Goal: Task Accomplishment & Management: Manage account settings

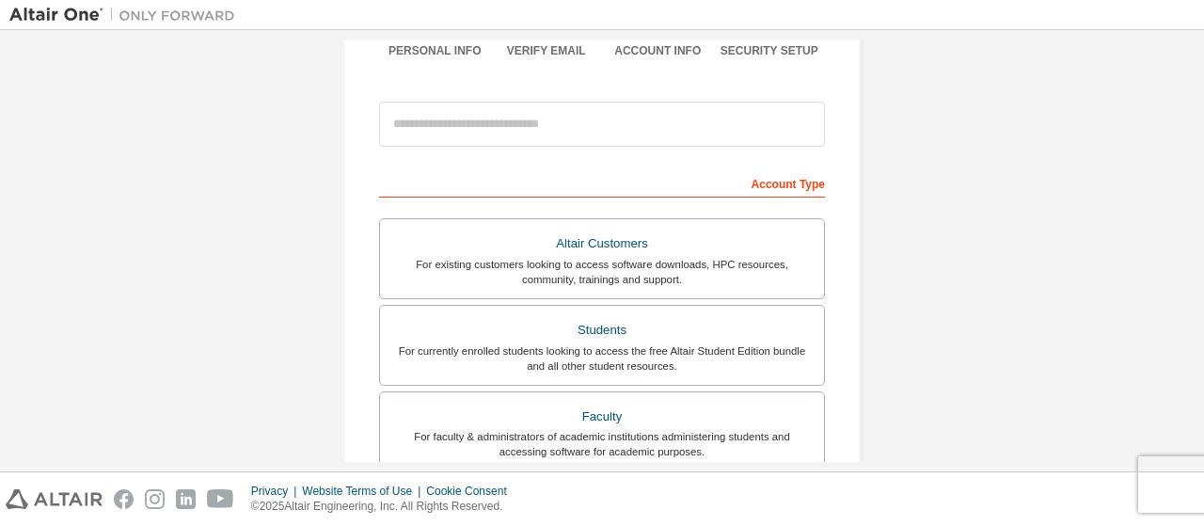
scroll to position [172, 0]
click at [568, 334] on div "Students" at bounding box center [602, 329] width 422 height 26
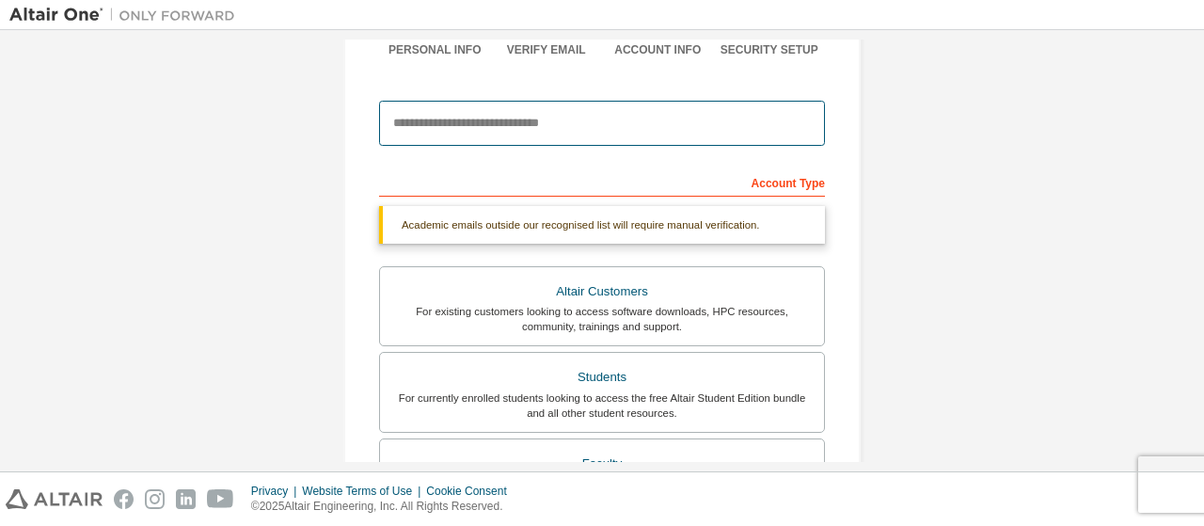
click at [540, 131] on input "email" at bounding box center [602, 123] width 446 height 45
click at [798, 120] on input "email" at bounding box center [602, 123] width 446 height 45
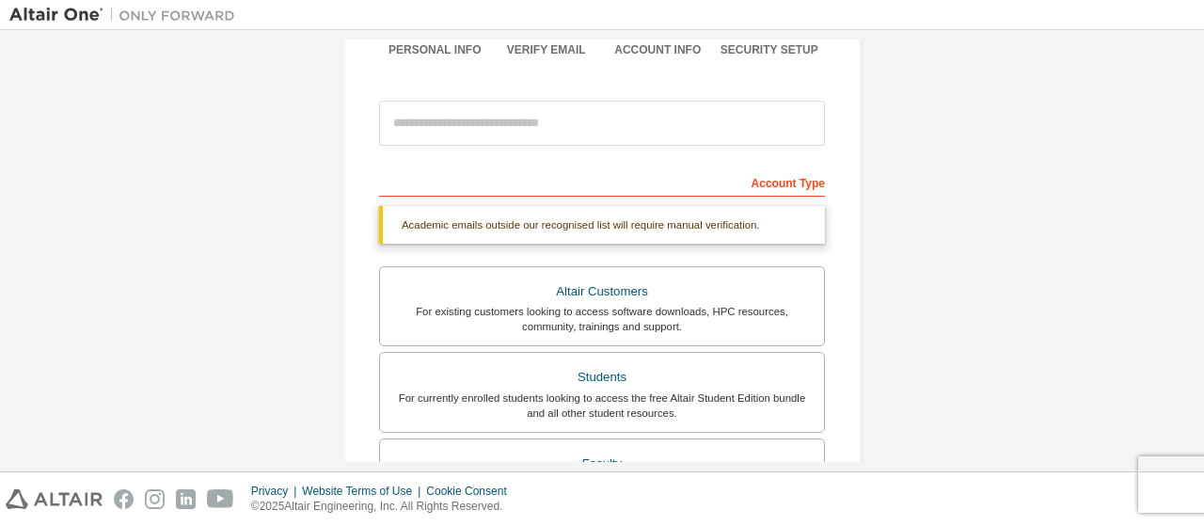
click at [948, 229] on div "Create an Altair One Account For Free Trials, Licenses, Downloads, Learning & D…" at bounding box center [602, 389] width 1186 height 1045
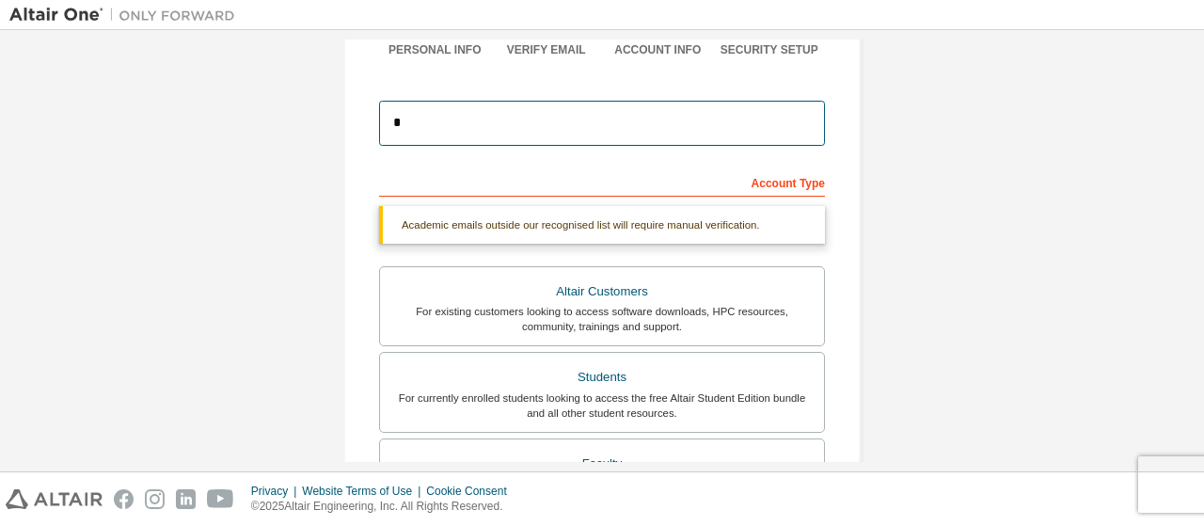
click at [598, 120] on input "*" at bounding box center [602, 123] width 446 height 45
type input "**********"
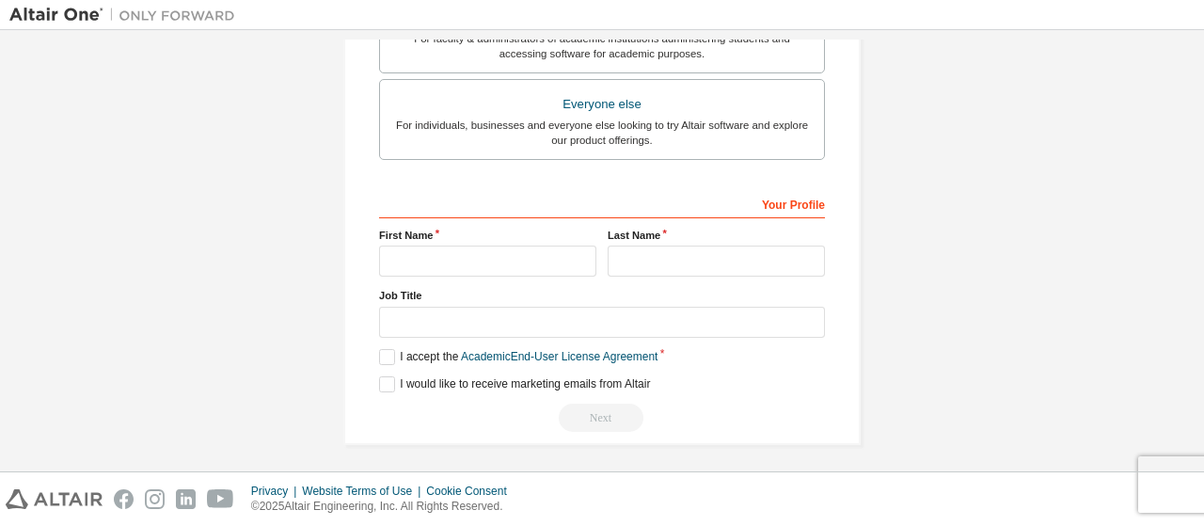
scroll to position [628, 0]
click at [481, 259] on input "text" at bounding box center [487, 262] width 217 height 31
type input "**********"
click at [689, 255] on input "text" at bounding box center [716, 262] width 217 height 31
type input "**********"
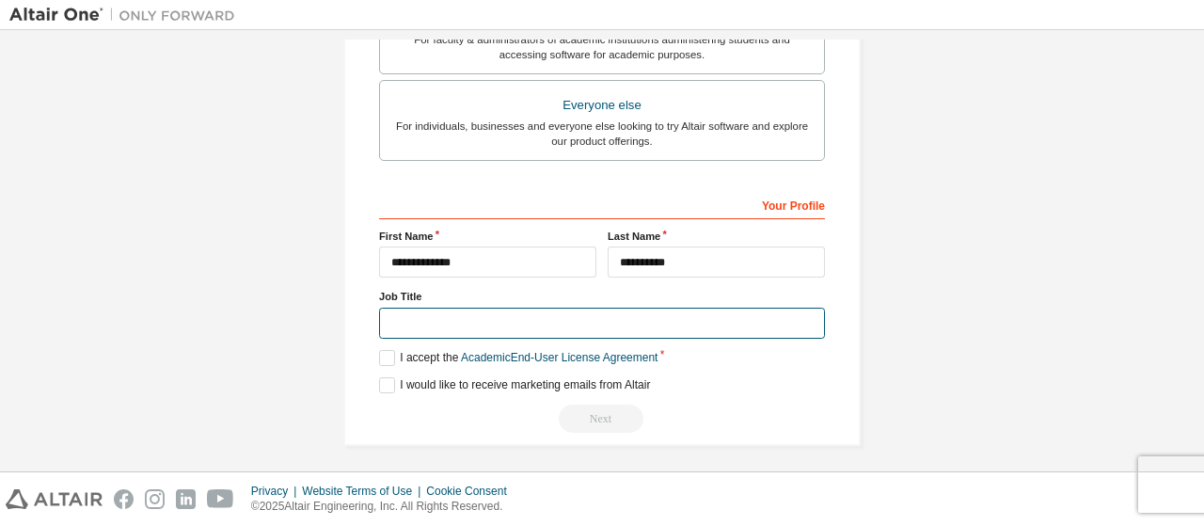
click at [621, 308] on input "text" at bounding box center [602, 323] width 446 height 31
type input "*******"
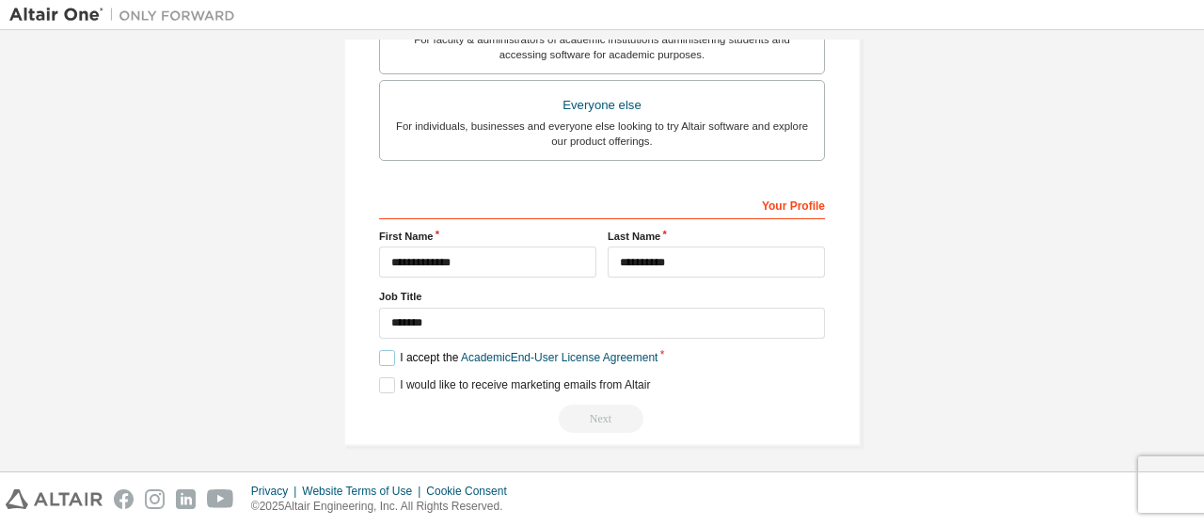
click at [388, 359] on label "I accept the Academic End-User License Agreement" at bounding box center [518, 358] width 279 height 16
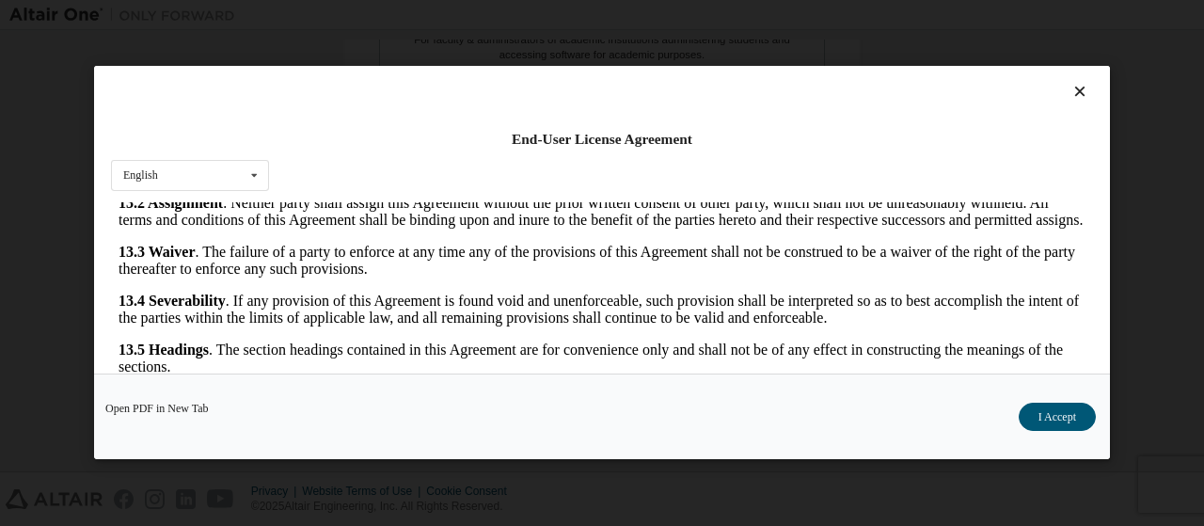
scroll to position [86, 0]
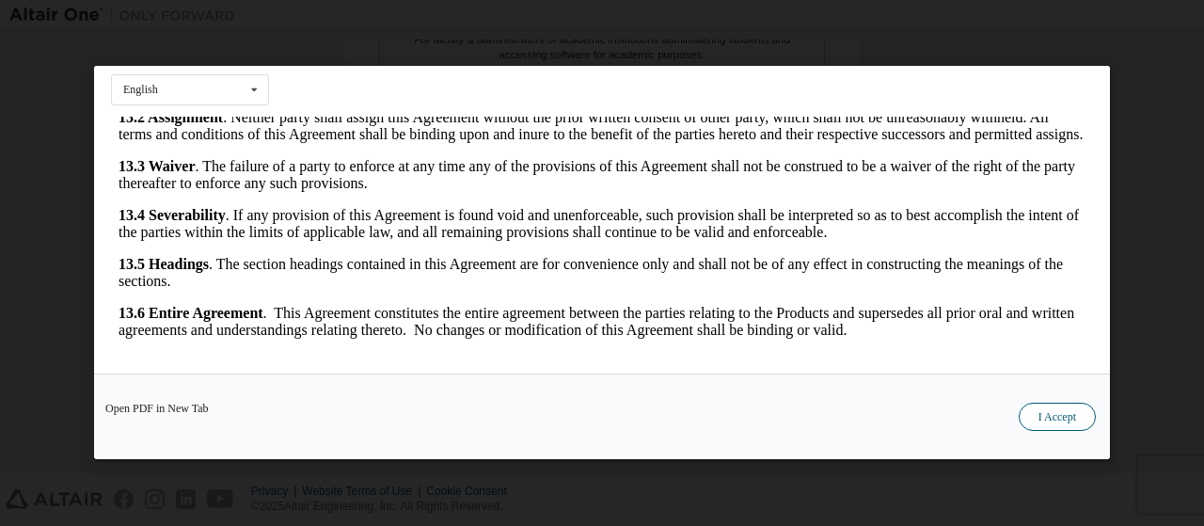
click at [1041, 405] on button "I Accept" at bounding box center [1057, 418] width 77 height 28
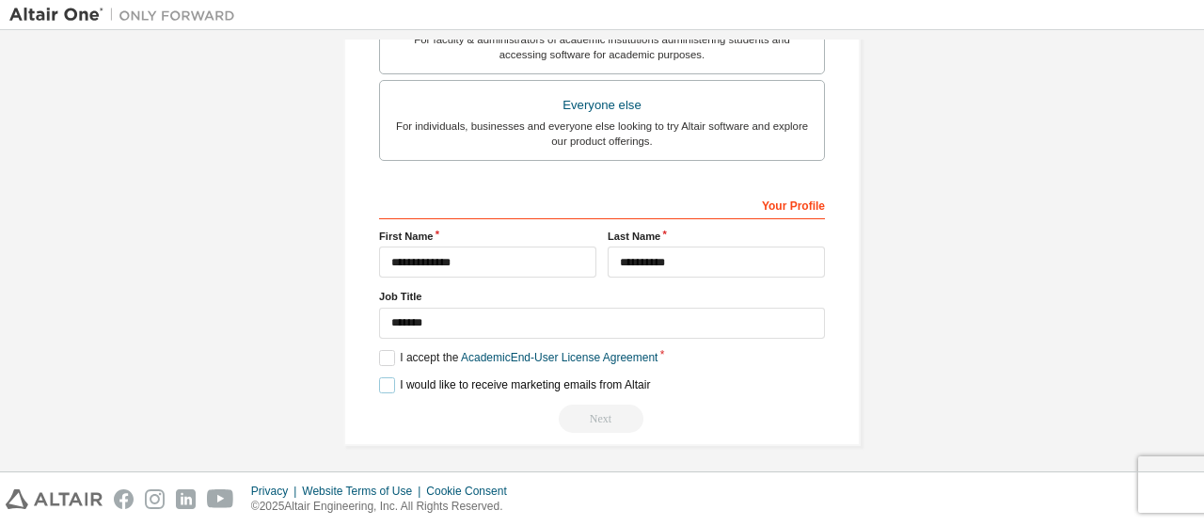
click at [429, 385] on label "I would like to receive marketing emails from Altair" at bounding box center [514, 385] width 271 height 16
click at [732, 421] on div "Next" at bounding box center [602, 419] width 446 height 28
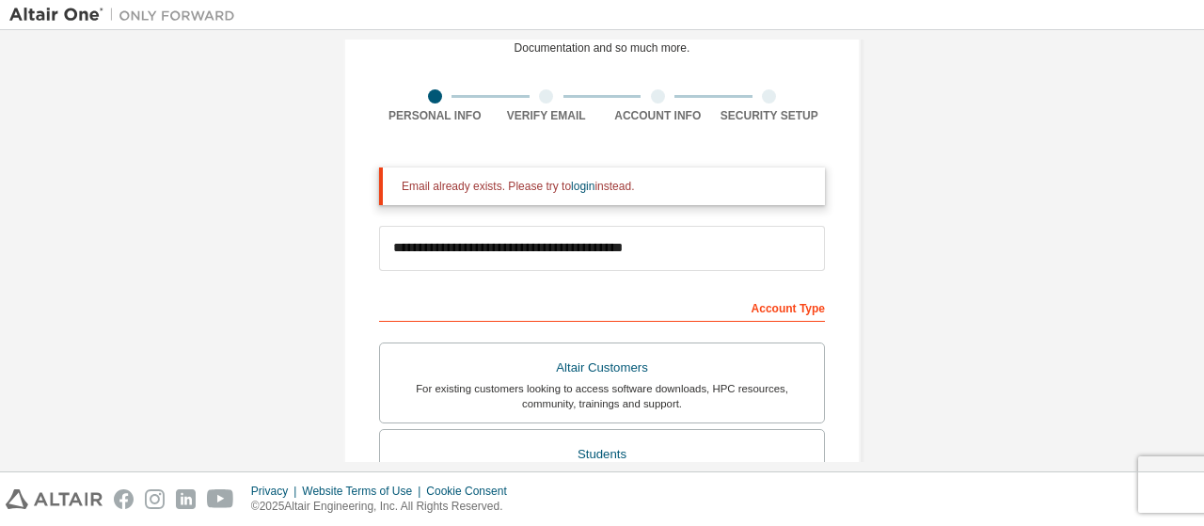
scroll to position [100, 0]
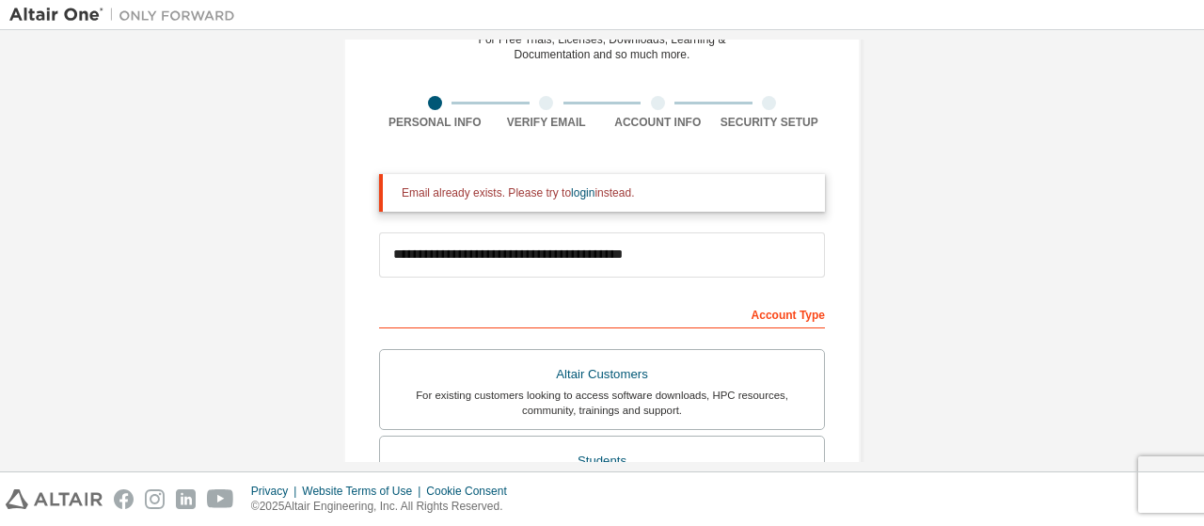
click at [779, 313] on div "Account Type" at bounding box center [602, 313] width 446 height 30
click at [571, 196] on link "login" at bounding box center [583, 192] width 24 height 13
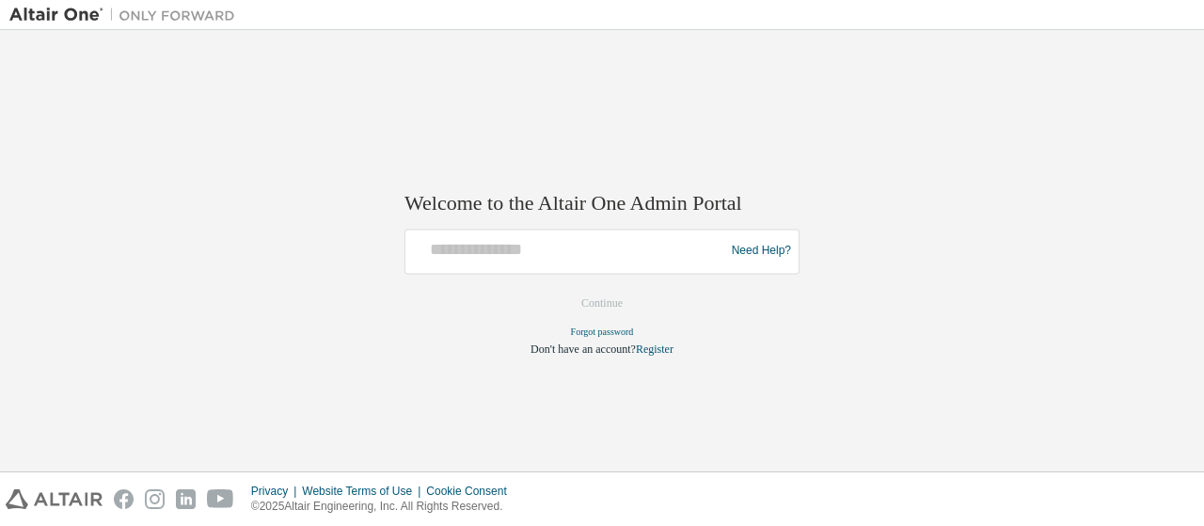
click at [544, 264] on div at bounding box center [568, 251] width 310 height 36
click at [542, 264] on div at bounding box center [568, 251] width 310 height 36
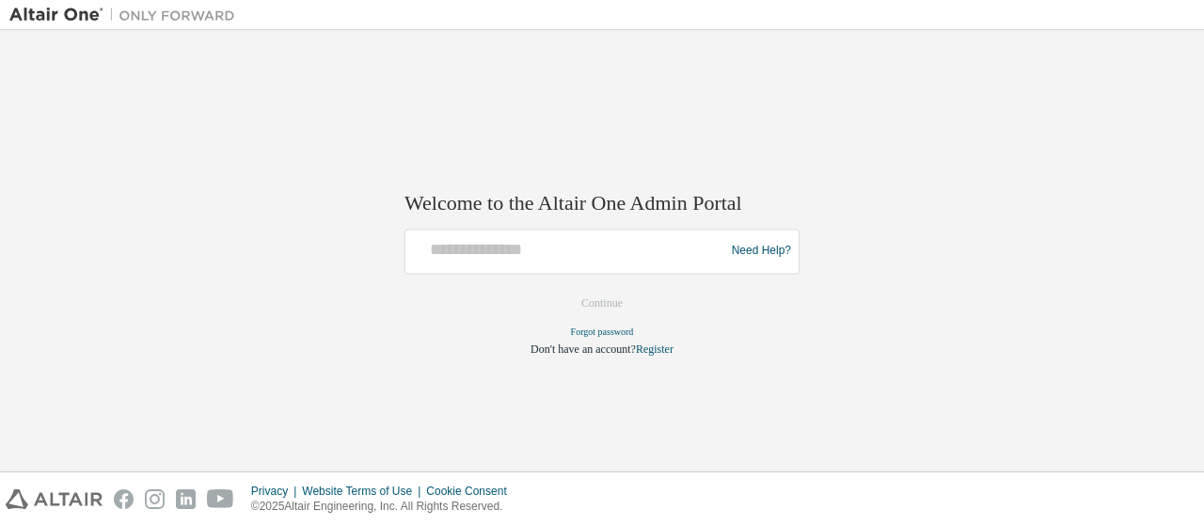
click at [542, 264] on div at bounding box center [568, 251] width 310 height 36
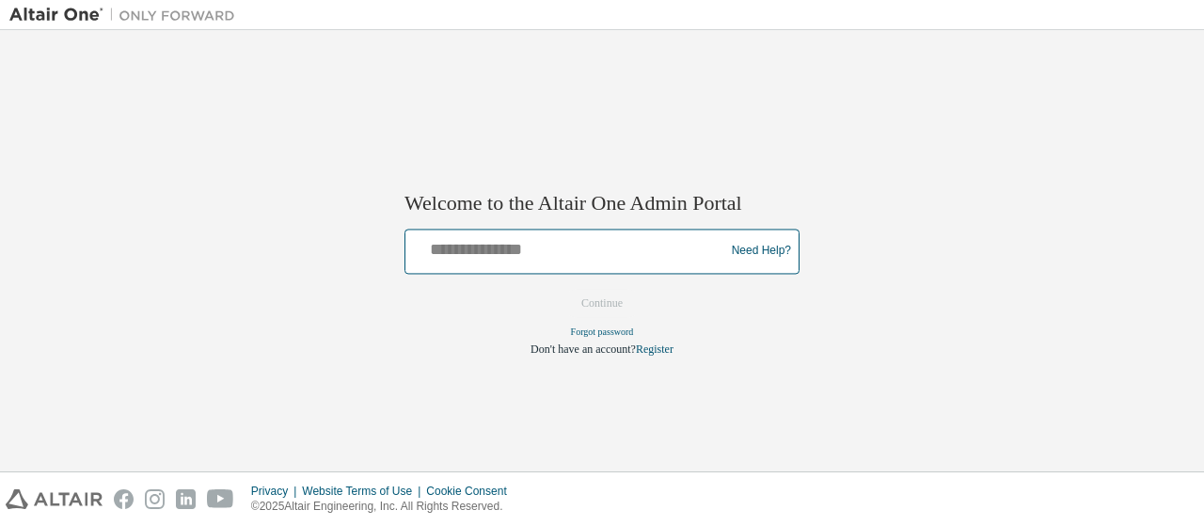
click at [501, 249] on input "text" at bounding box center [568, 246] width 310 height 27
type input "**********"
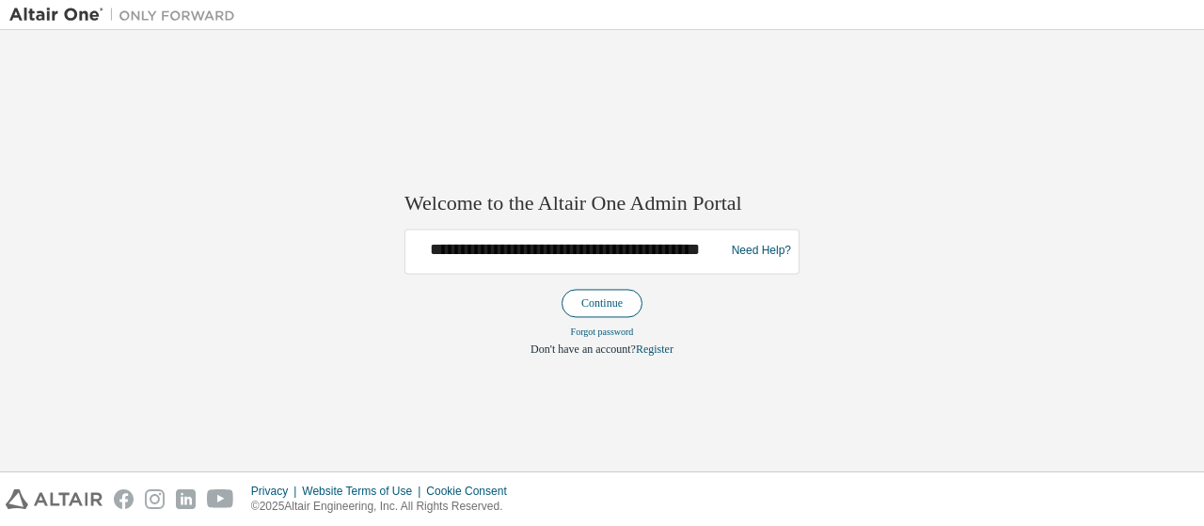
click at [593, 313] on button "Continue" at bounding box center [602, 303] width 81 height 28
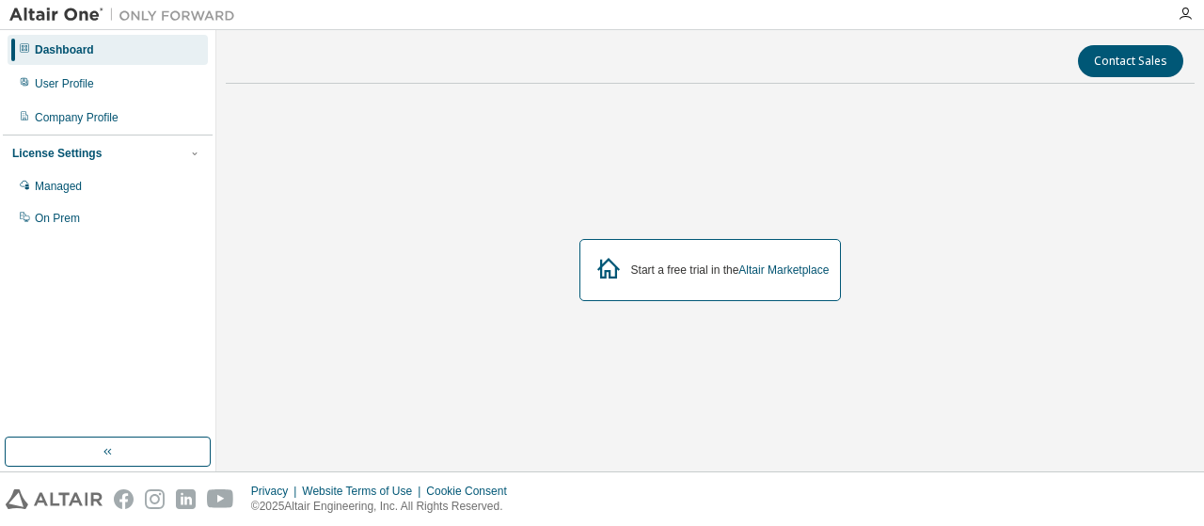
click at [644, 251] on div "Start a free trial in the Altair Marketplace" at bounding box center [711, 270] width 263 height 62
click at [696, 263] on div "Start a free trial in the Altair Marketplace" at bounding box center [730, 270] width 199 height 15
click at [585, 293] on div "Start a free trial in the Altair Marketplace" at bounding box center [711, 270] width 263 height 62
click at [134, 72] on div "User Profile" at bounding box center [108, 84] width 200 height 30
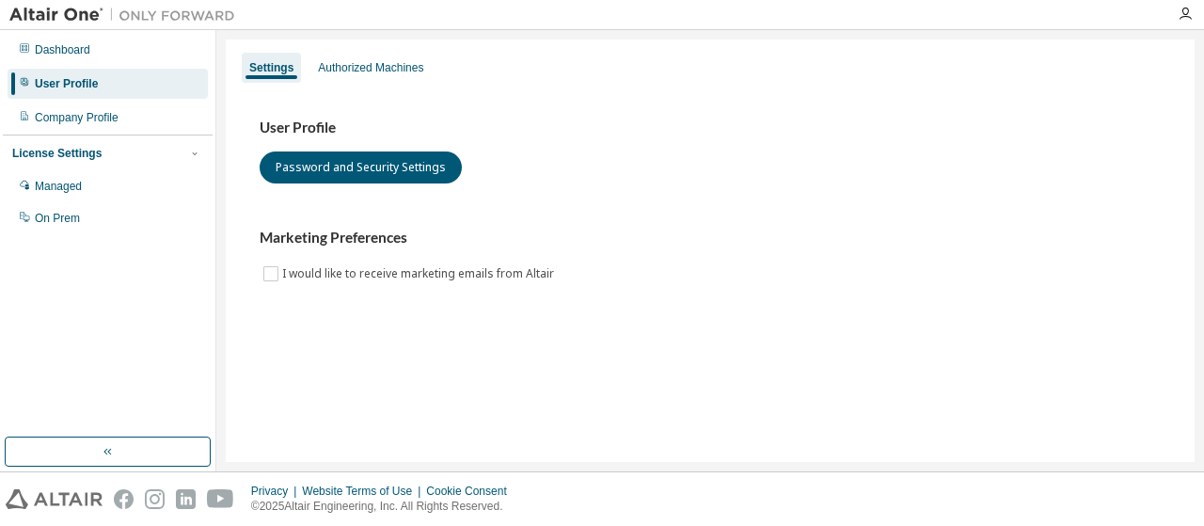
click at [134, 88] on div "User Profile" at bounding box center [108, 84] width 200 height 30
click at [135, 110] on div "Company Profile" at bounding box center [108, 118] width 200 height 30
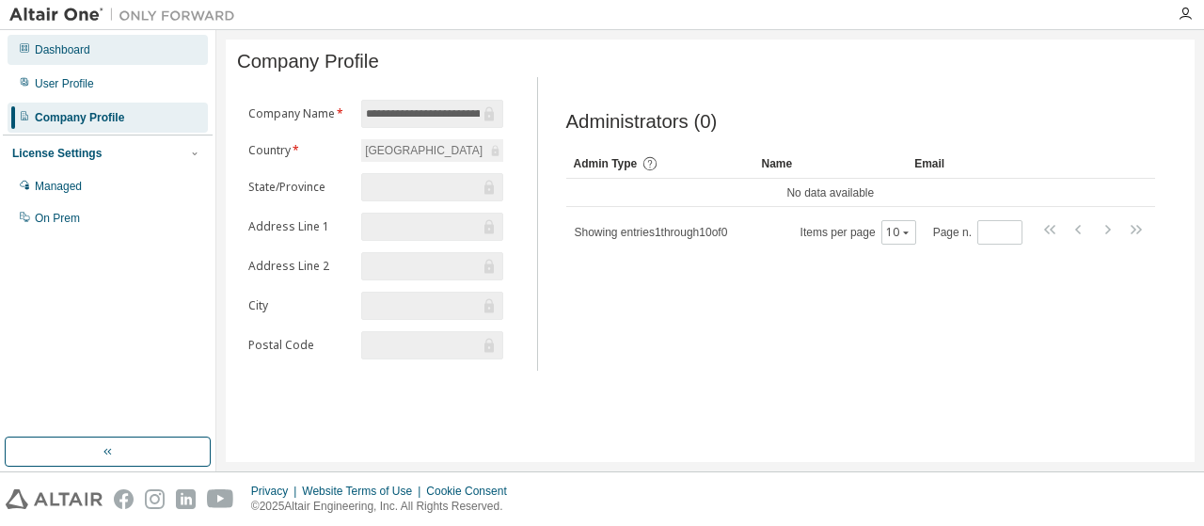
click at [132, 57] on div "Dashboard" at bounding box center [108, 50] width 200 height 30
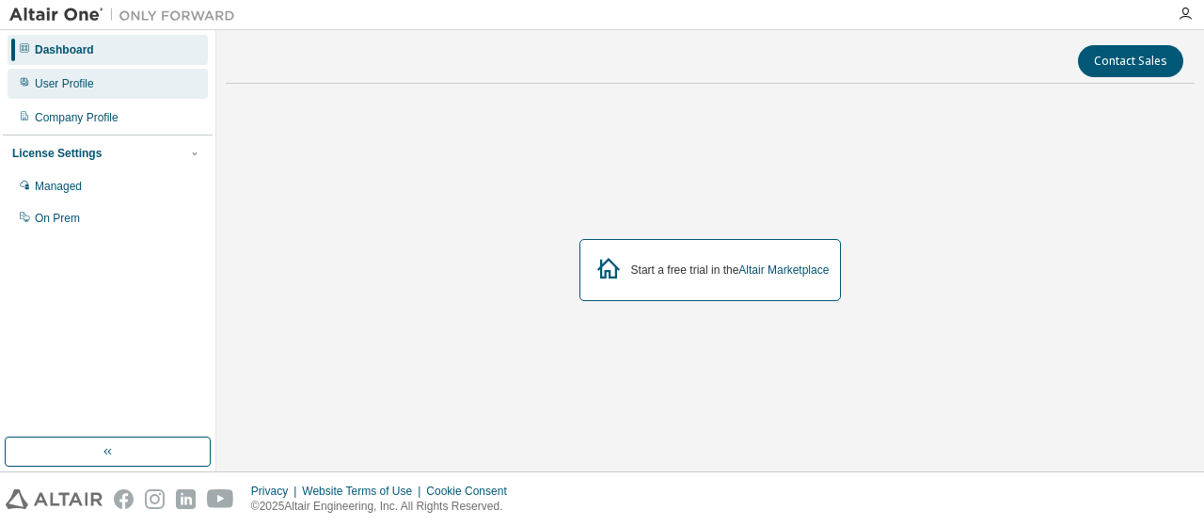
click at [120, 85] on div "User Profile" at bounding box center [108, 84] width 200 height 30
